Goal: Task Accomplishment & Management: Use online tool/utility

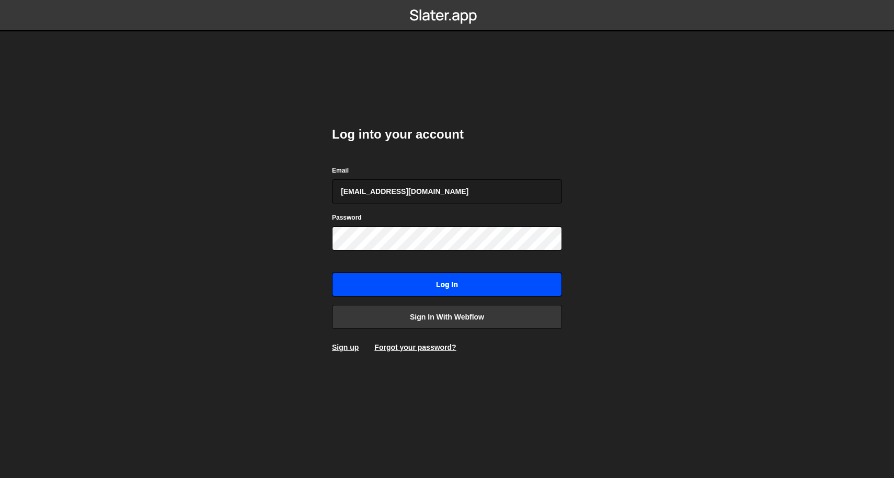
click at [449, 277] on input "Log in" at bounding box center [447, 284] width 230 height 24
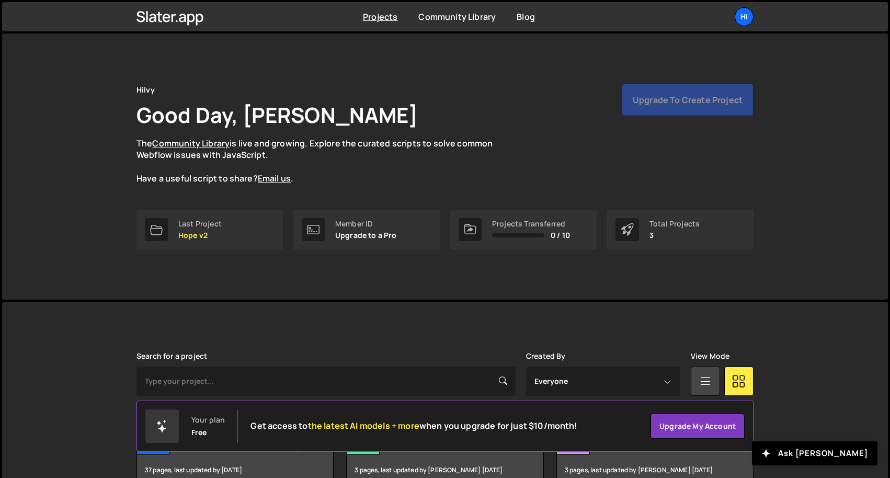
scroll to position [60, 0]
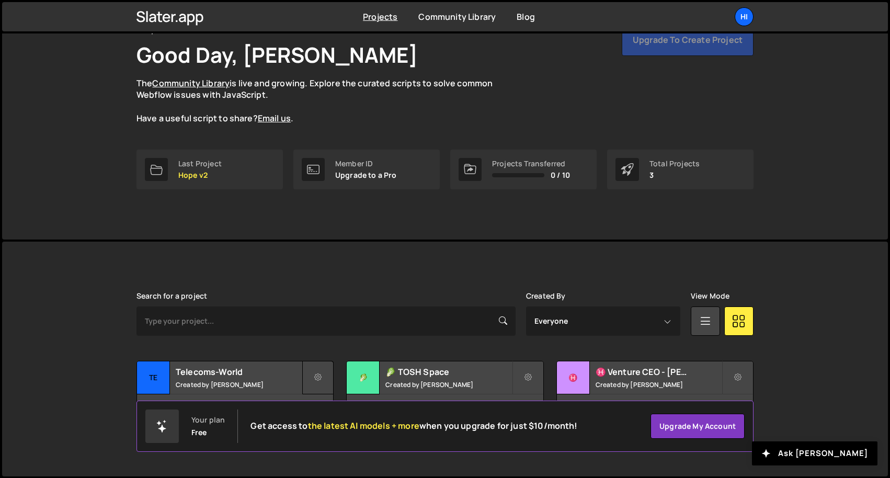
click at [318, 375] on icon at bounding box center [317, 377] width 7 height 10
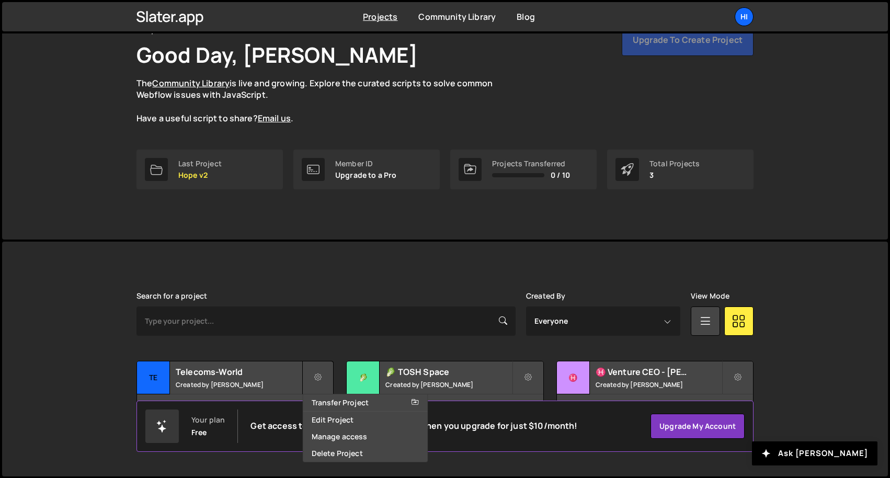
click at [318, 375] on icon at bounding box center [317, 377] width 7 height 10
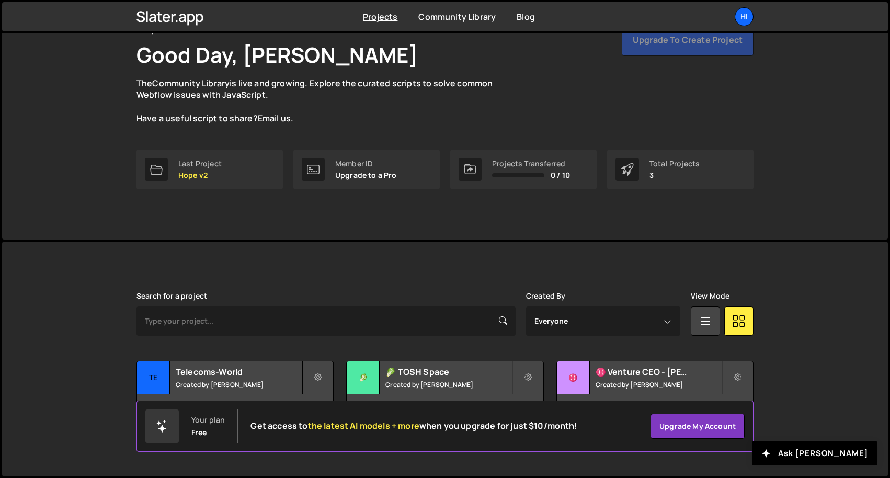
click at [318, 377] on icon at bounding box center [317, 377] width 7 height 10
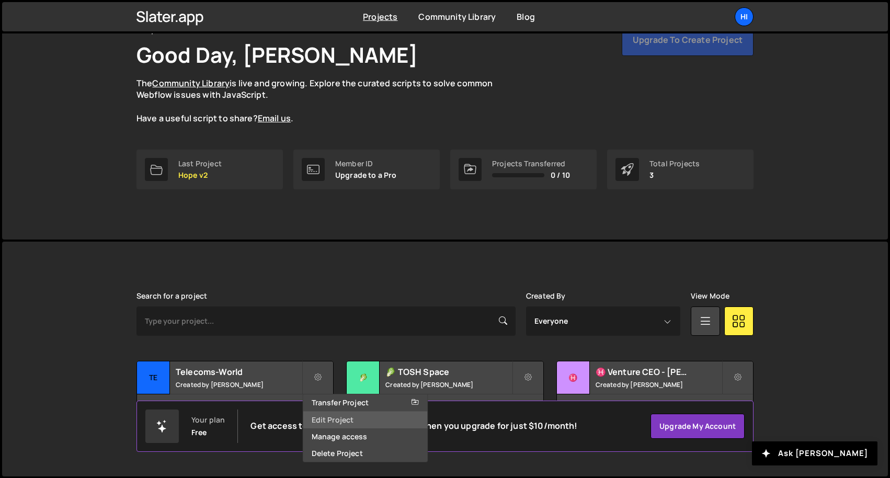
click at [355, 421] on link "Edit Project" at bounding box center [365, 419] width 124 height 17
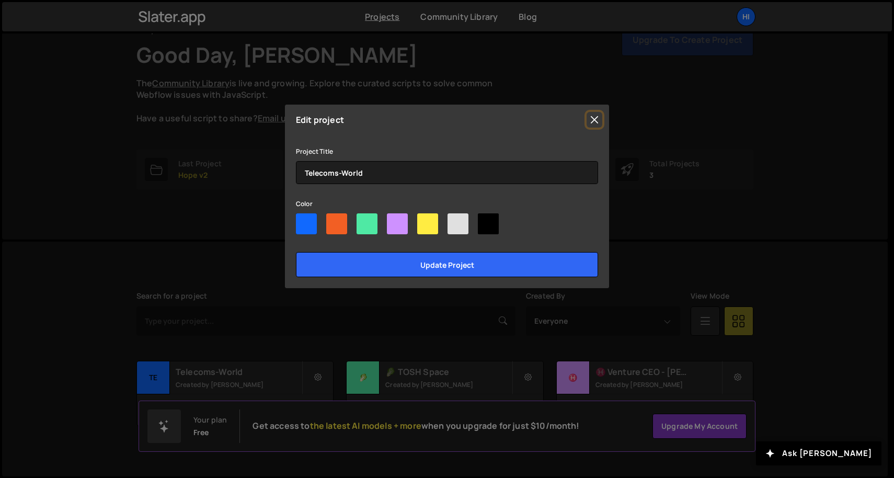
click at [593, 117] on button "Close" at bounding box center [595, 120] width 16 height 16
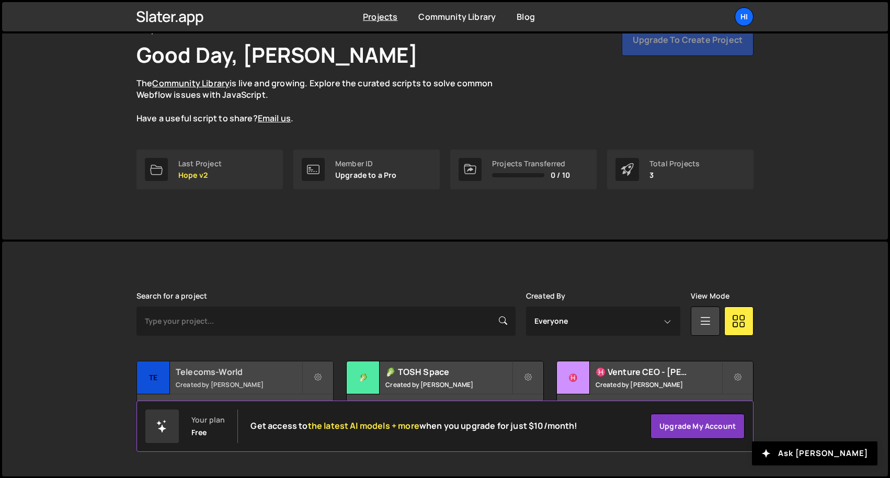
click at [177, 362] on div "Telecoms-World Created by Derrick Kityo" at bounding box center [235, 377] width 196 height 32
